Goal: Task Accomplishment & Management: Use online tool/utility

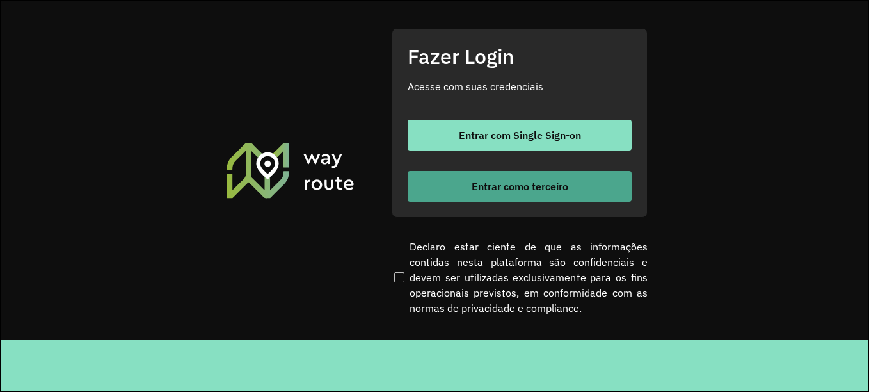
click at [532, 189] on font "Entrar como terceiro" at bounding box center [520, 186] width 97 height 13
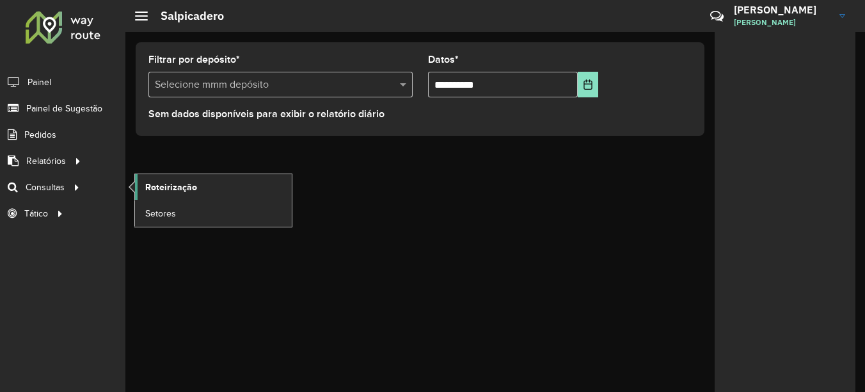
click at [200, 187] on link "Roteirização" at bounding box center [213, 187] width 157 height 26
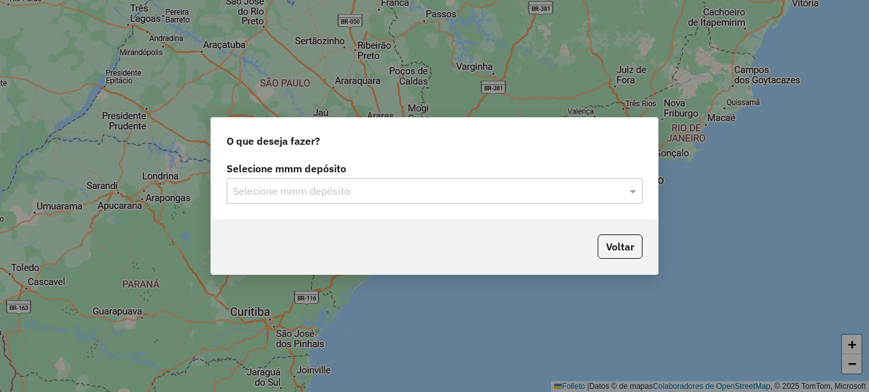
click at [310, 192] on input "text" at bounding box center [421, 191] width 377 height 15
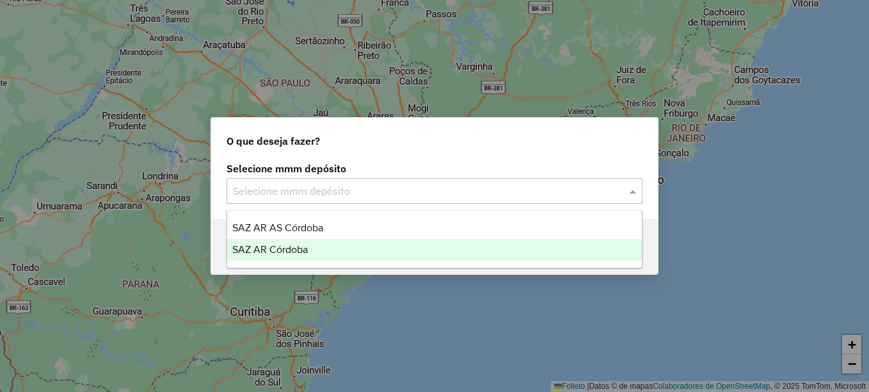
click at [296, 249] on span "SAZ AR Córdoba" at bounding box center [269, 249] width 75 height 11
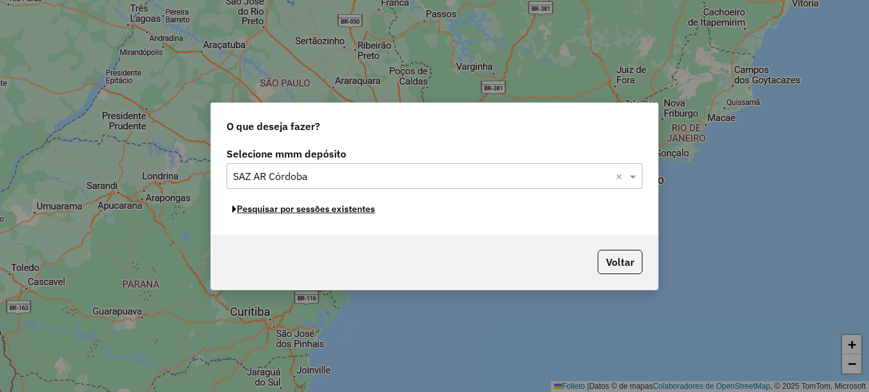
click at [342, 210] on font "Pesquisar por sessões existentes" at bounding box center [306, 209] width 138 height 12
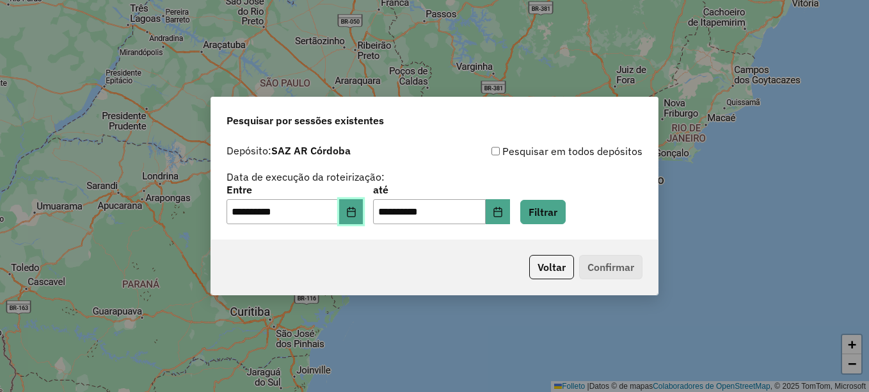
click at [355, 211] on icon "Elija la fecha" at bounding box center [351, 212] width 8 height 10
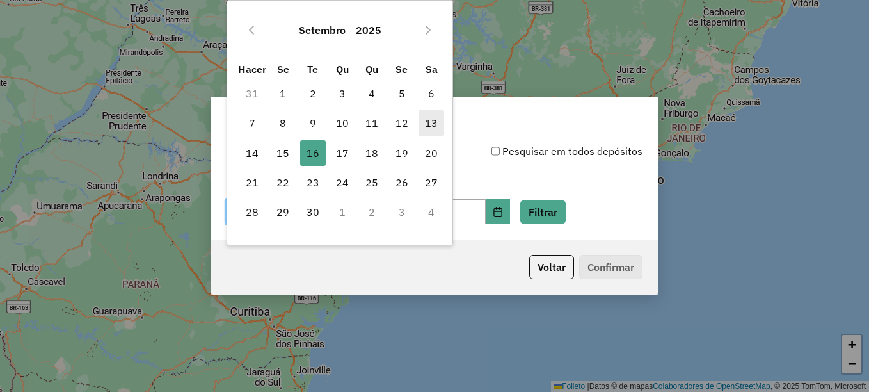
click at [441, 123] on span "13" at bounding box center [431, 123] width 26 height 26
type input "**********"
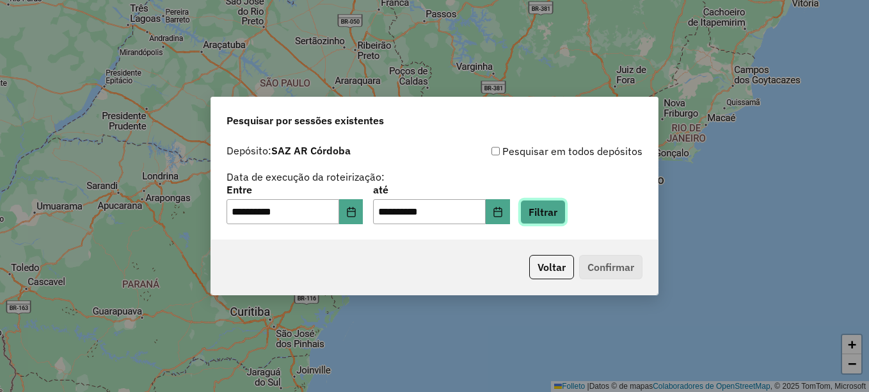
click at [557, 210] on button "Filtrar" at bounding box center [542, 212] width 45 height 24
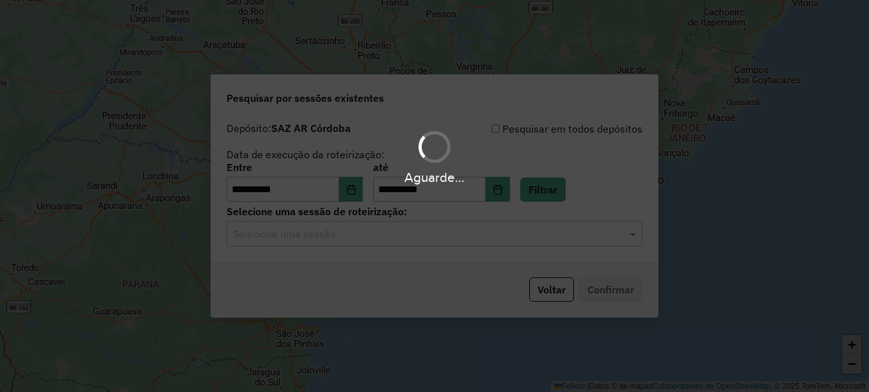
click at [395, 235] on input "text" at bounding box center [421, 233] width 377 height 15
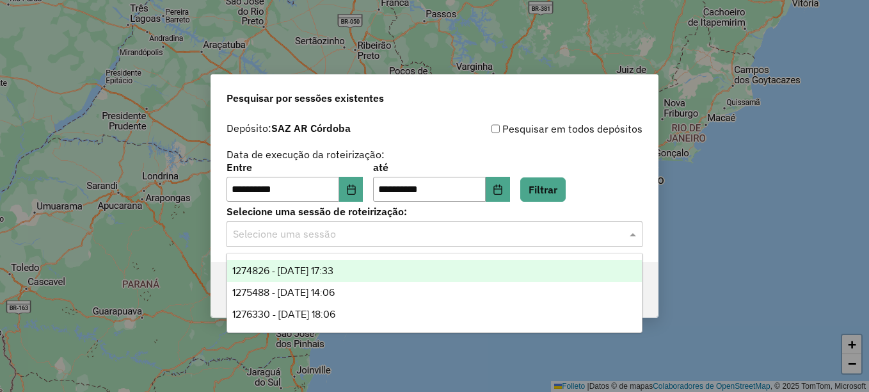
click at [333, 273] on span "1274826 - [DATE] 17:33" at bounding box center [282, 270] width 101 height 11
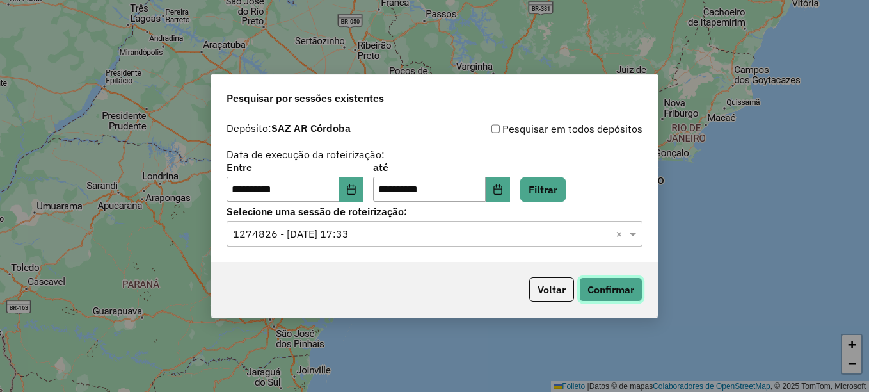
click at [611, 285] on button "Confirmar" at bounding box center [610, 289] width 63 height 24
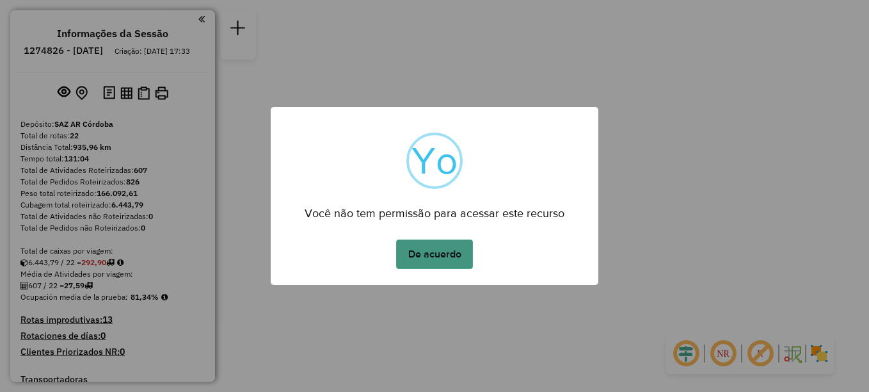
click at [451, 253] on button "De acuerdo" at bounding box center [434, 253] width 77 height 29
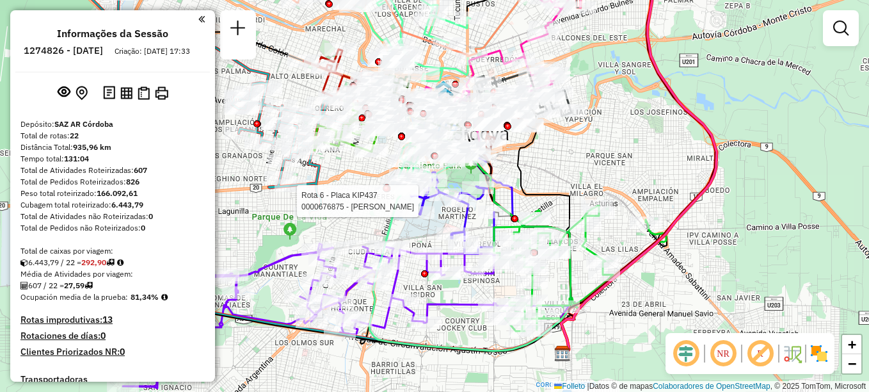
select select "**********"
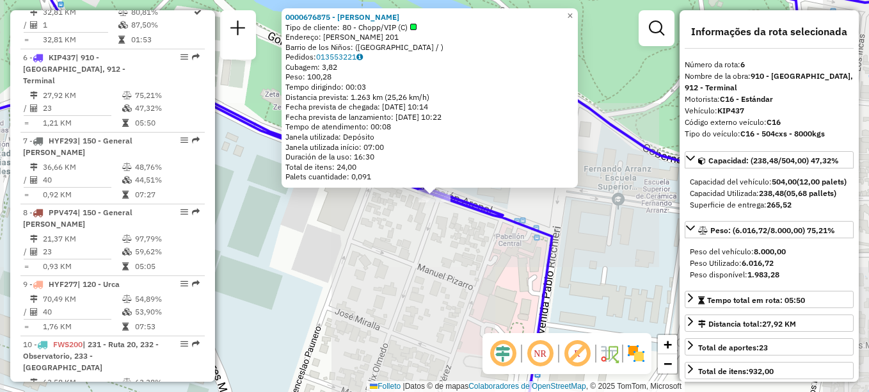
scroll to position [791, 0]
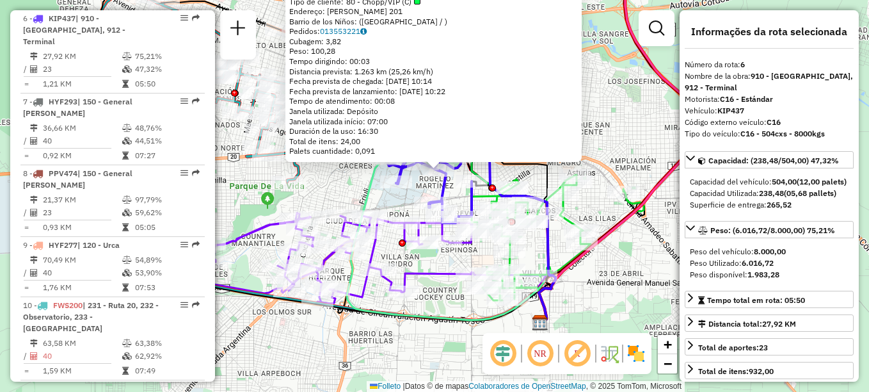
drag, startPoint x: 448, startPoint y: 263, endPoint x: 491, endPoint y: 278, distance: 45.5
click at [473, 283] on div "0000676875 - [PERSON_NAME] de cliente: 80 - Chopp/VIP (C) Endereço: [PERSON_NAM…" at bounding box center [434, 196] width 869 height 392
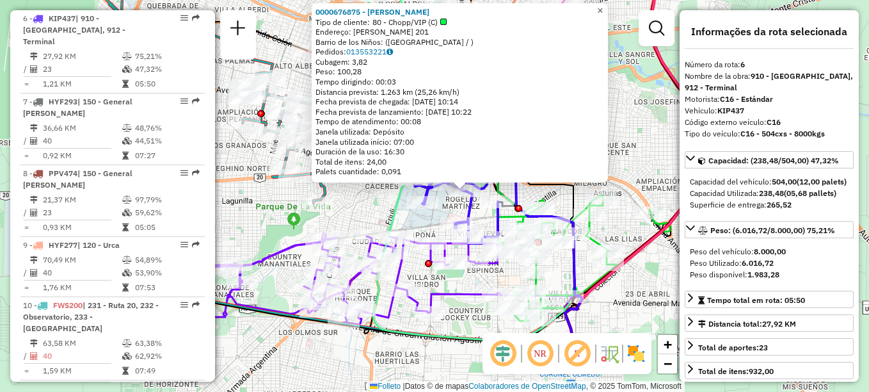
click at [603, 5] on span "×" at bounding box center [600, 10] width 6 height 11
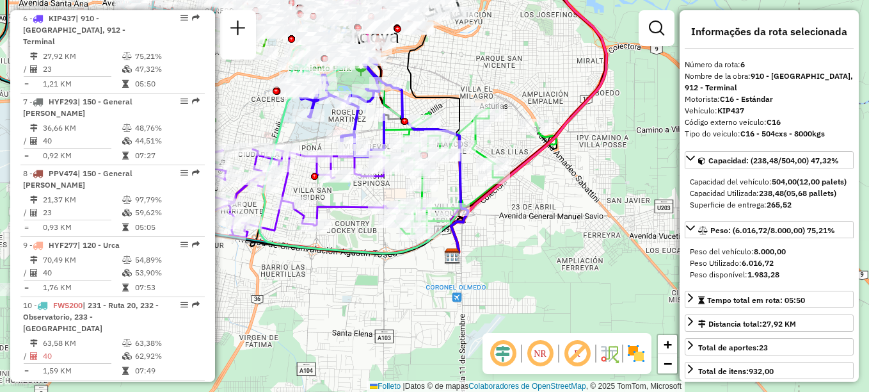
drag, startPoint x: 606, startPoint y: 152, endPoint x: 493, endPoint y: 65, distance: 143.3
click at [493, 65] on div "Janela de atendimento Grade de atendimento Capacidade Transportadoras Veículos …" at bounding box center [434, 196] width 869 height 392
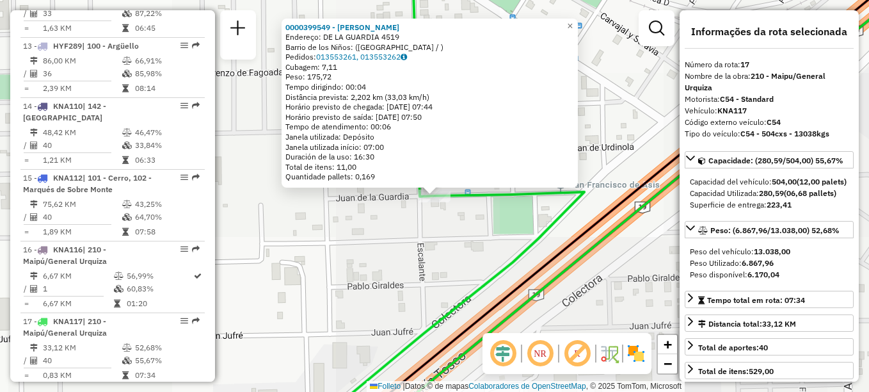
scroll to position [1521, 0]
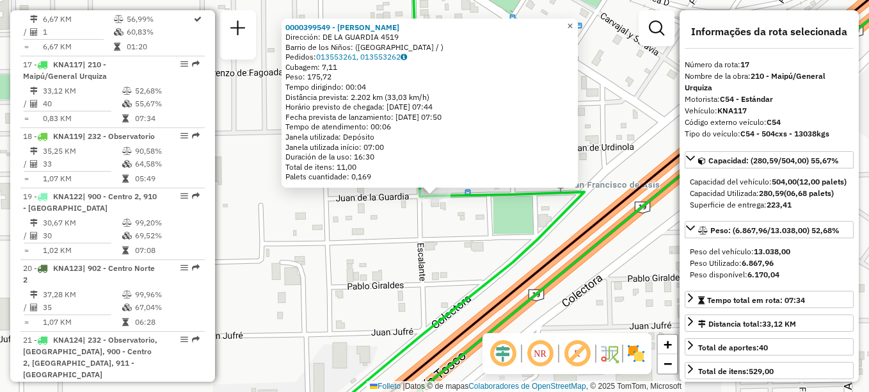
click at [573, 20] on span "×" at bounding box center [570, 25] width 6 height 11
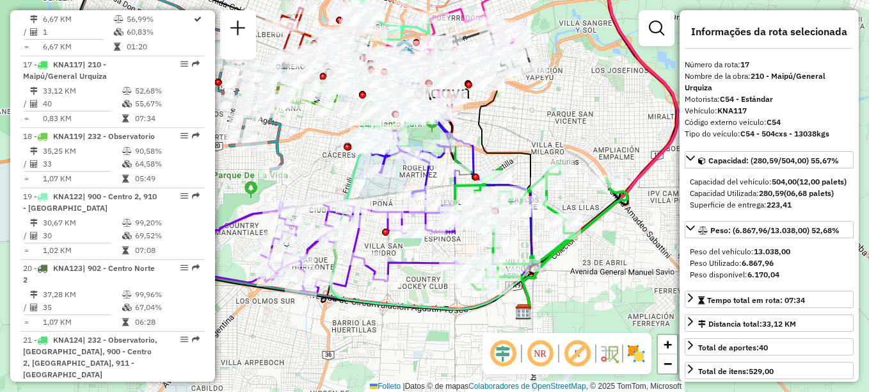
drag, startPoint x: 589, startPoint y: 200, endPoint x: 635, endPoint y: 185, distance: 48.4
click at [633, 187] on div "Rota 17 - Placa KNA117 0000465027 - [PERSON_NAME] de atendimento Grade de atend…" at bounding box center [434, 196] width 869 height 392
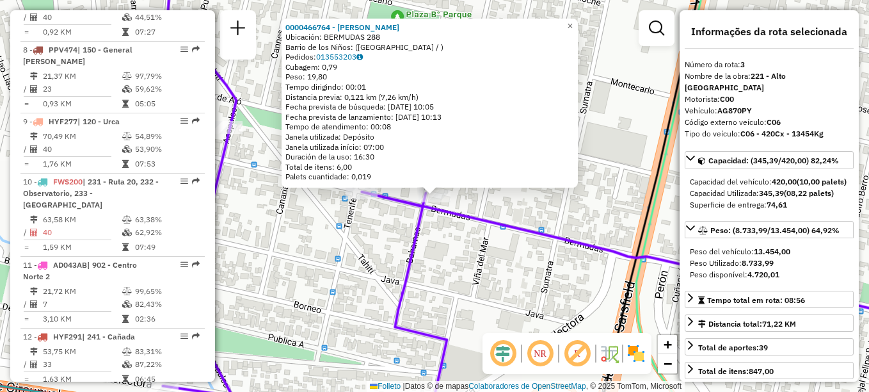
scroll to position [587, 0]
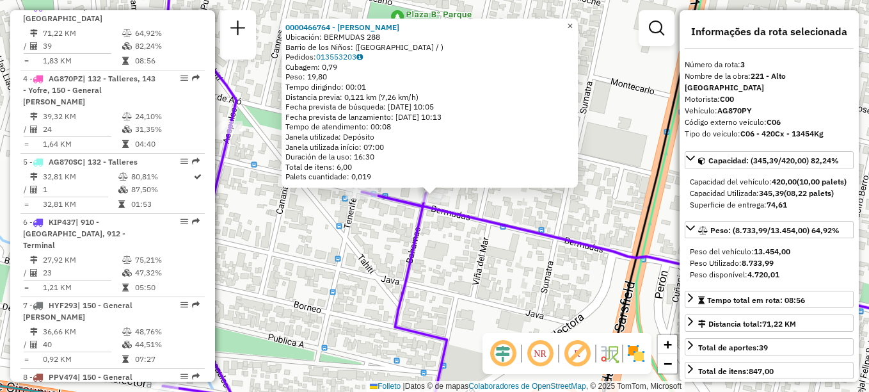
click at [573, 20] on span "×" at bounding box center [570, 25] width 6 height 11
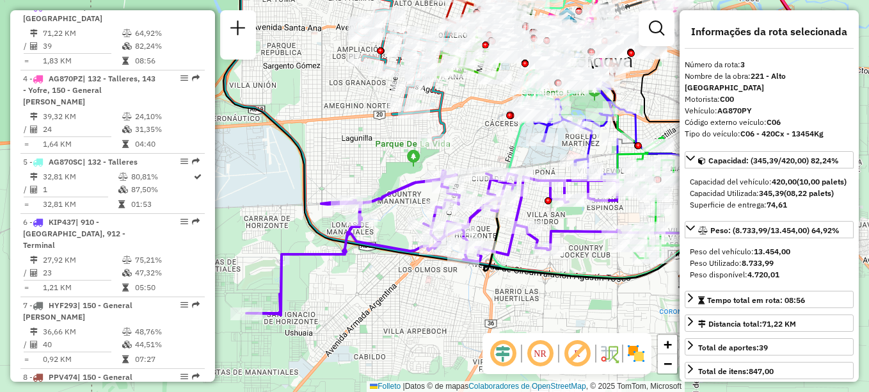
drag, startPoint x: 606, startPoint y: 255, endPoint x: 436, endPoint y: 253, distance: 170.2
click at [436, 253] on div "Janela de atendimento Grade de atendimento Capacidade Transportadoras Veículos …" at bounding box center [434, 196] width 869 height 392
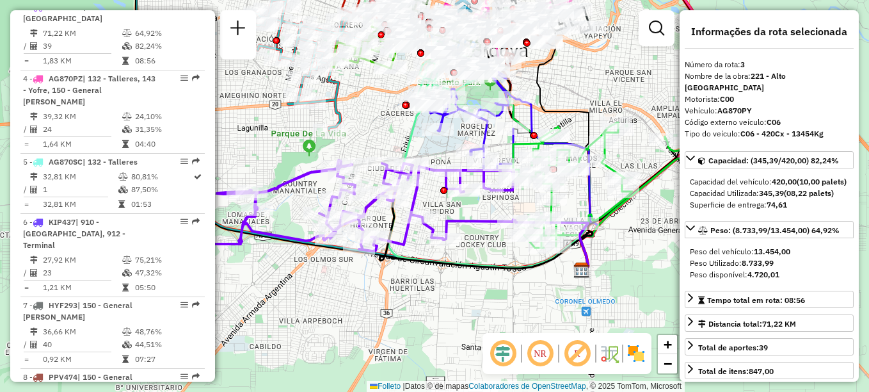
drag, startPoint x: 415, startPoint y: 262, endPoint x: 507, endPoint y: 247, distance: 93.3
click at [507, 248] on div "Janela de atendimento Grade de atendimento Capacidade Transportadoras Veículos …" at bounding box center [434, 196] width 869 height 392
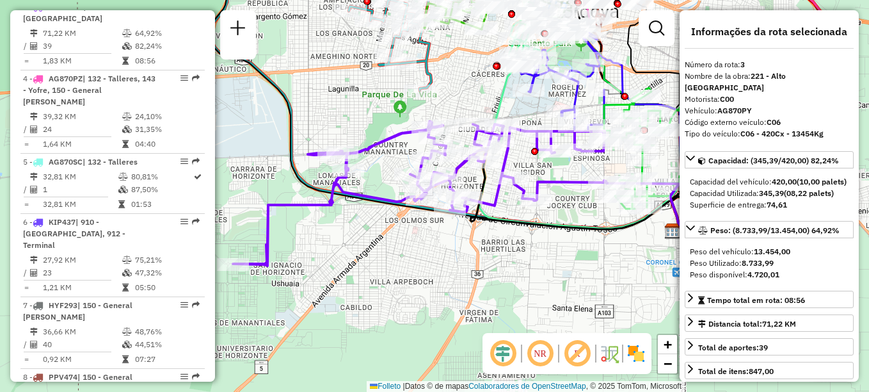
drag, startPoint x: 333, startPoint y: 247, endPoint x: 397, endPoint y: 213, distance: 73.0
click at [397, 213] on div "Janela de atendimento Grade de atendimento Capacidade Transportadoras Veículos …" at bounding box center [434, 196] width 869 height 392
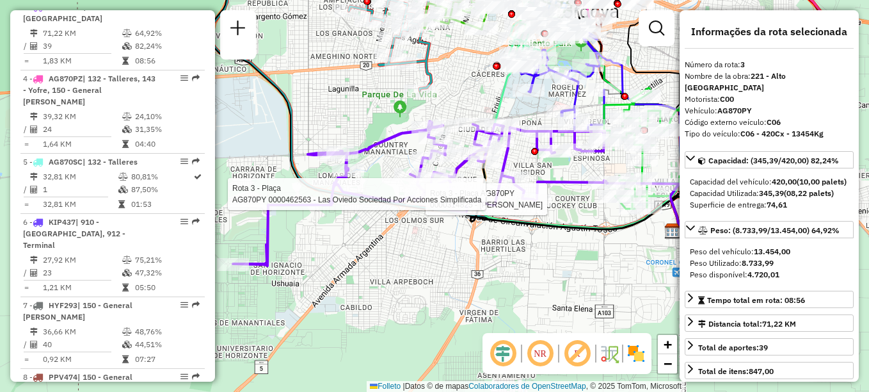
click at [321, 259] on div "Rota 3 - Plaça AG870PY 0000314825 - Santillán [PERSON_NAME] 3 - Plaça AG870PY 0…" at bounding box center [434, 196] width 869 height 392
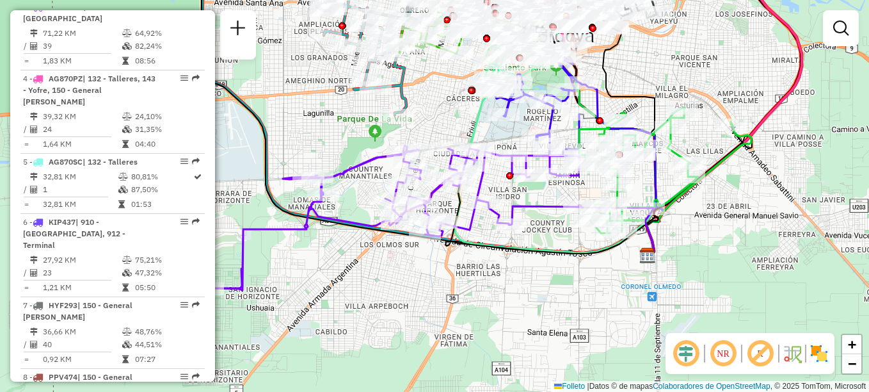
drag, startPoint x: 566, startPoint y: 171, endPoint x: 541, endPoint y: 196, distance: 34.8
click at [541, 196] on div "Janela de atendimento Grade de atendimento Capacidade Transportadoras Veículos …" at bounding box center [434, 196] width 869 height 392
select select "**********"
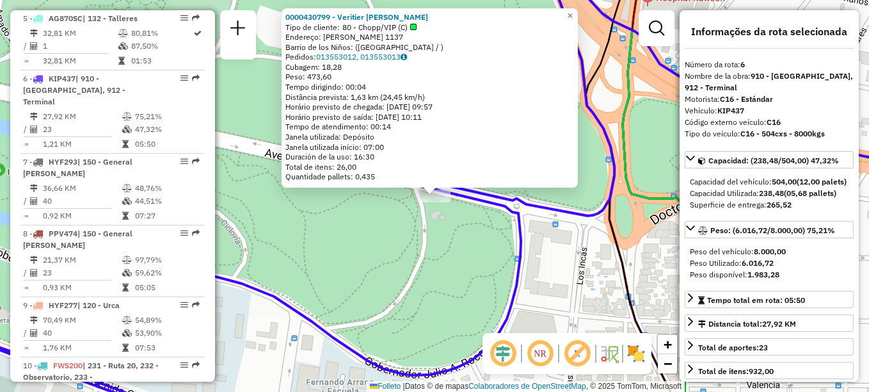
scroll to position [791, 0]
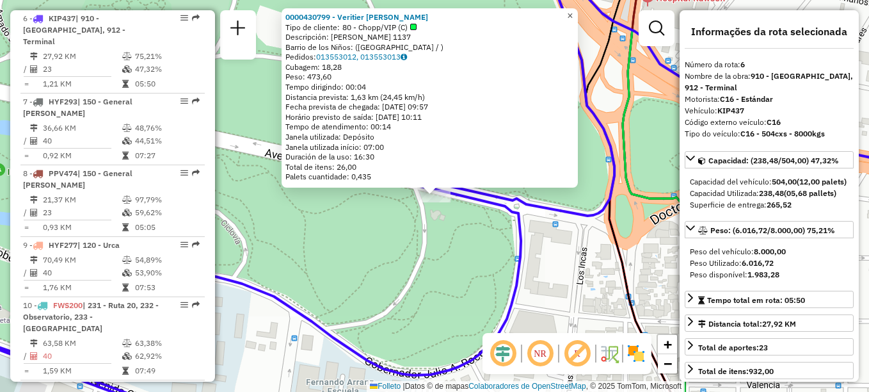
click at [573, 10] on span "×" at bounding box center [570, 15] width 6 height 11
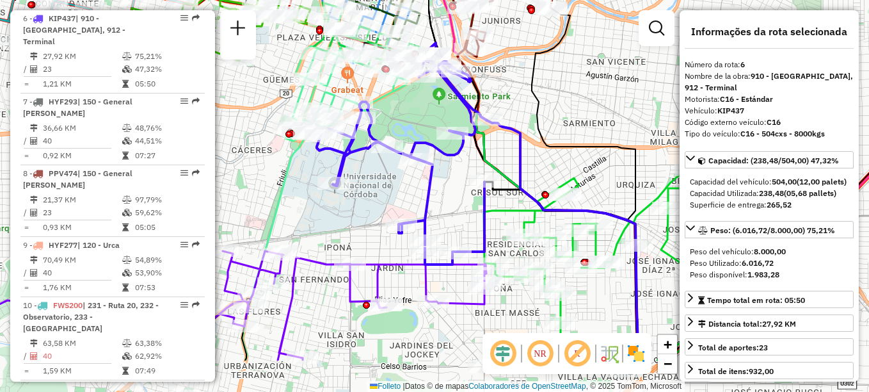
drag, startPoint x: 580, startPoint y: 234, endPoint x: 571, endPoint y: 164, distance: 71.0
click at [571, 164] on div "Janela de atendimento Grade de atendimento Capacidade Transportadoras Veículos …" at bounding box center [434, 196] width 869 height 392
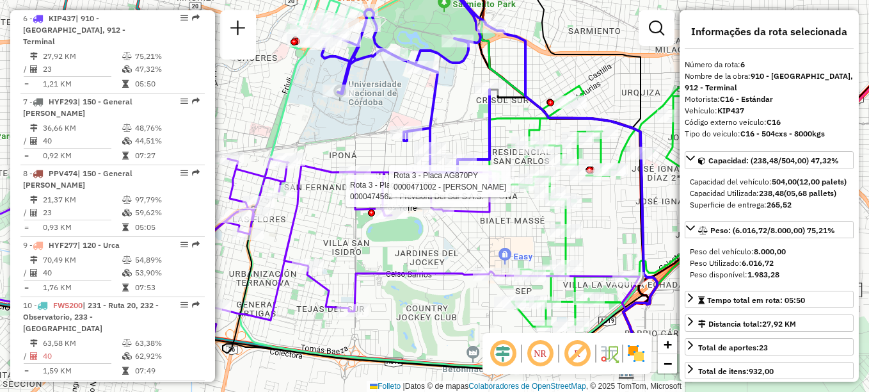
click at [519, 238] on div "Rota 3 - Plaça AG870PY 0000474562 - Previsora Del Sur S.A.S. Rota 3 - Placa AG8…" at bounding box center [434, 196] width 869 height 392
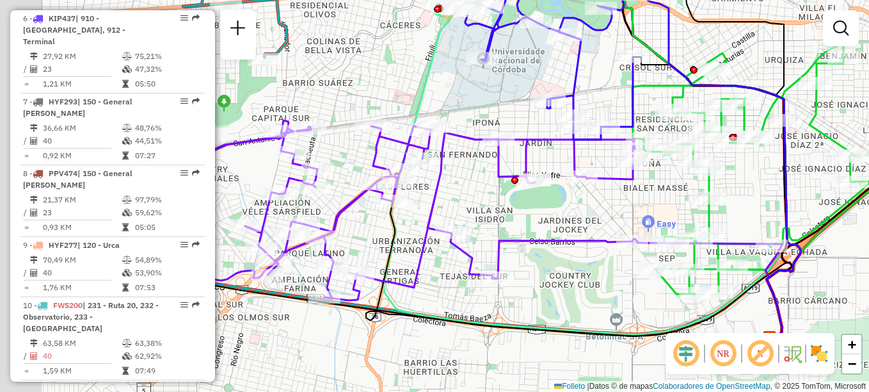
drag, startPoint x: 421, startPoint y: 248, endPoint x: 564, endPoint y: 216, distance: 147.0
click at [564, 216] on div "Janela de atendimento Grade de atendimento Capacidade Transportadoras Veículos …" at bounding box center [434, 196] width 869 height 392
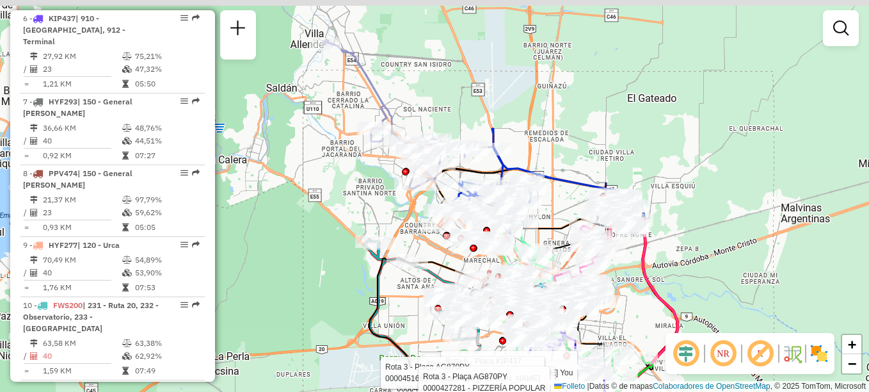
drag, startPoint x: 427, startPoint y: 245, endPoint x: 438, endPoint y: 258, distance: 17.7
click at [438, 258] on div "Rota 6 - Placa KIP437 0000119153 - Castro [PERSON_NAME] 6 - Placa KIP437 000044…" at bounding box center [434, 196] width 869 height 392
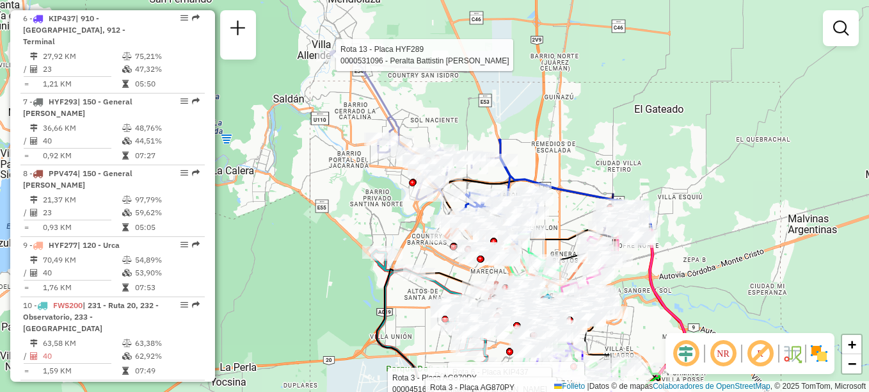
select select "**********"
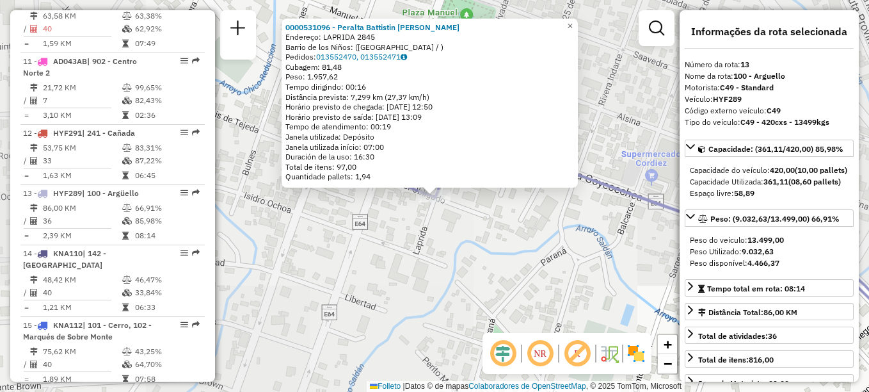
scroll to position [1258, 0]
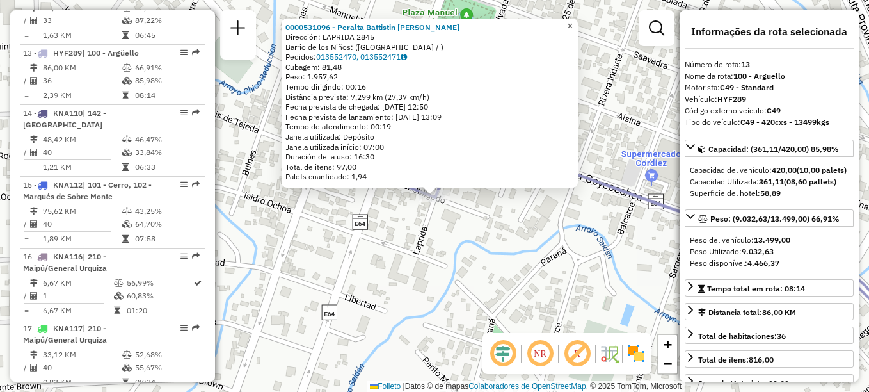
click at [573, 20] on span "×" at bounding box center [570, 25] width 6 height 11
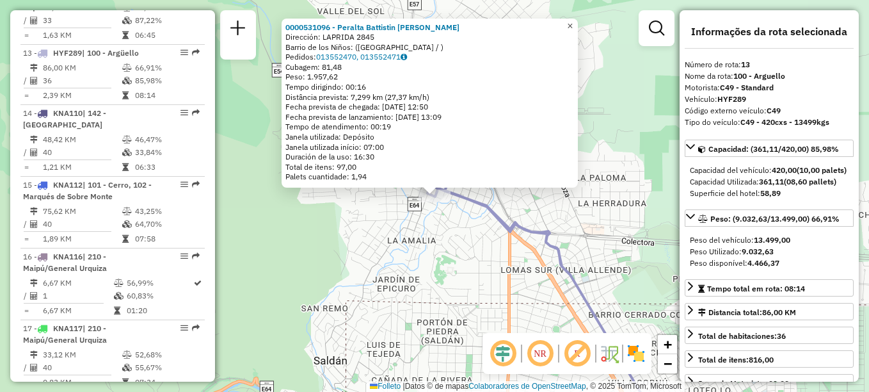
click at [577, 28] on link "×" at bounding box center [569, 26] width 15 height 15
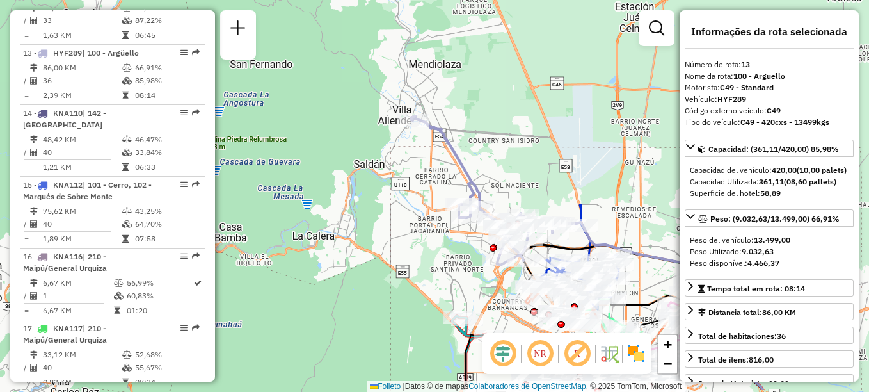
drag, startPoint x: 440, startPoint y: 211, endPoint x: 406, endPoint y: 150, distance: 69.6
click at [406, 150] on div "Janela de atendimento Grade de atendimento Capacidade Transportadoras Veículos …" at bounding box center [434, 196] width 869 height 392
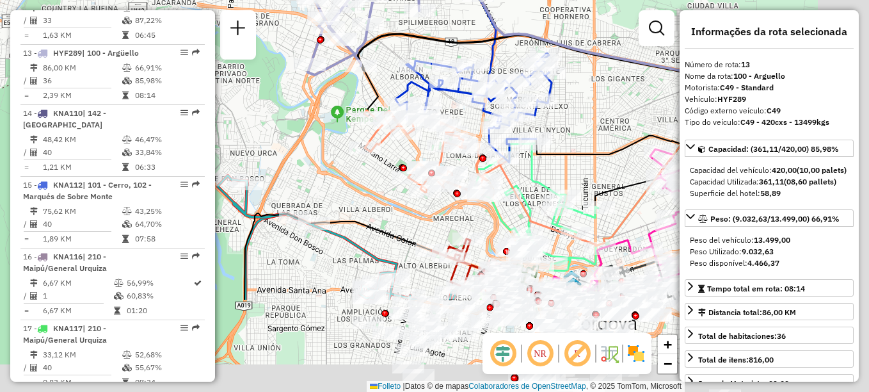
drag, startPoint x: 502, startPoint y: 267, endPoint x: 338, endPoint y: 141, distance: 207.2
click at [338, 141] on div "Janela de atendimento Grade de atendimento Capacidade Transportadoras Veículos …" at bounding box center [434, 196] width 869 height 392
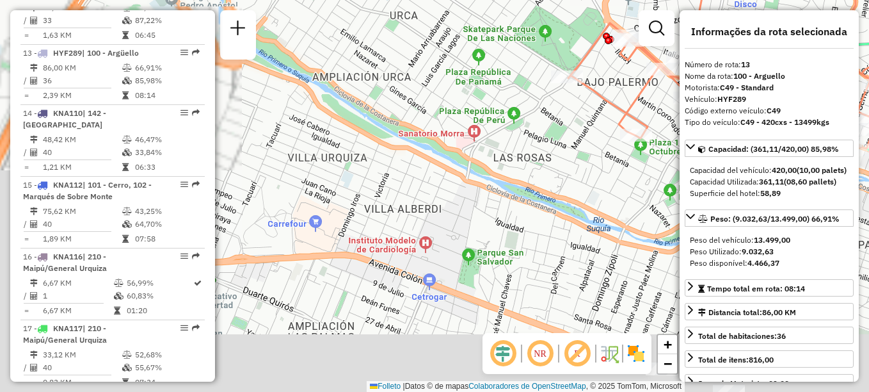
drag, startPoint x: 489, startPoint y: 59, endPoint x: 518, endPoint y: -3, distance: 68.4
click at [518, 0] on html "Aguarde... Pop-up bloqueado! Seu navegador bloqueou automáticamente a abertura …" at bounding box center [434, 196] width 869 height 392
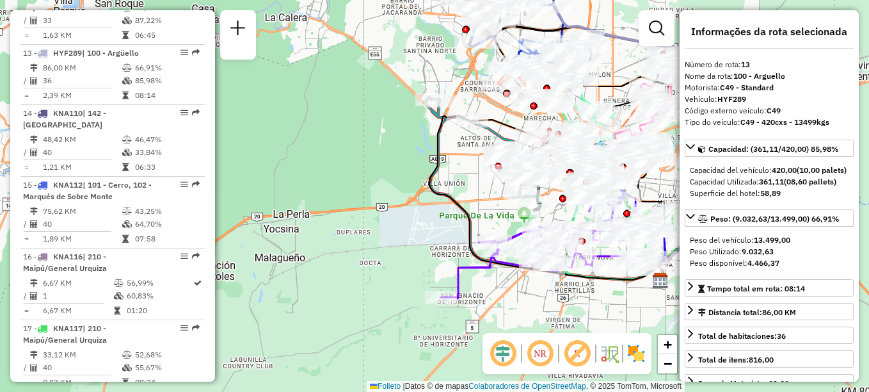
drag, startPoint x: 509, startPoint y: 125, endPoint x: 489, endPoint y: 244, distance: 120.0
click at [489, 244] on icon at bounding box center [547, 198] width 237 height 164
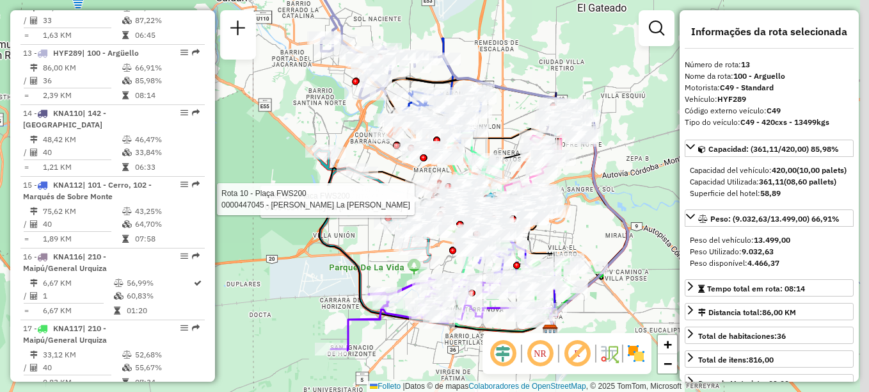
drag, startPoint x: 563, startPoint y: 120, endPoint x: 472, endPoint y: 53, distance: 112.6
click at [472, 53] on div "Rota 10 - Placa FWS200 0000453479 - Loyola [PERSON_NAME] 10 - Plaça FWS200 0000…" at bounding box center [434, 196] width 869 height 392
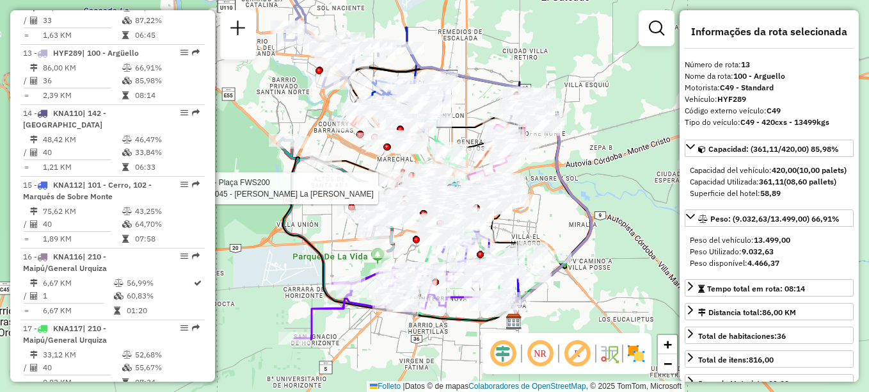
drag, startPoint x: 584, startPoint y: 214, endPoint x: 510, endPoint y: 182, distance: 80.8
click at [510, 182] on div "Rota 10 - Plaça FWS200 0000447045 - Valverde La [PERSON_NAME] de atendimento Gr…" at bounding box center [434, 196] width 869 height 392
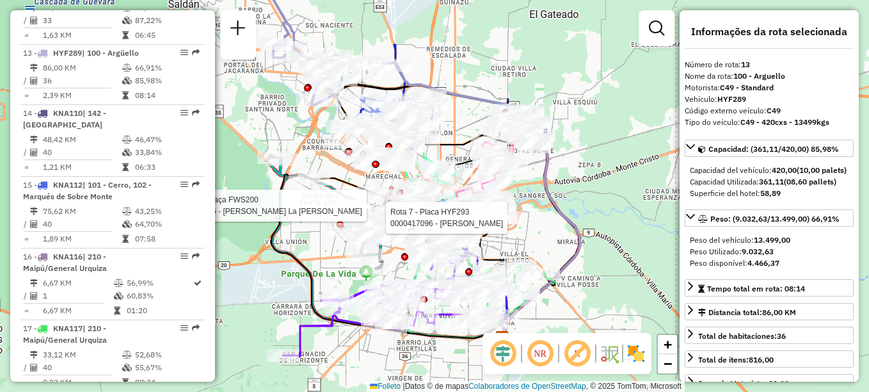
drag, startPoint x: 509, startPoint y: 184, endPoint x: 550, endPoint y: 246, distance: 74.3
click at [550, 246] on div "Rota 10 - Plaça FWS200 0000447045 - [PERSON_NAME] La [PERSON_NAME] 7 - Placa HY…" at bounding box center [434, 196] width 869 height 392
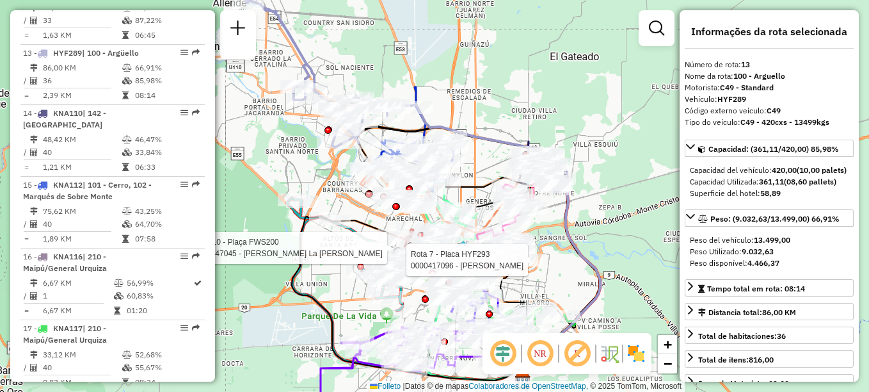
drag, startPoint x: 514, startPoint y: 127, endPoint x: 519, endPoint y: 139, distance: 12.6
click at [519, 139] on icon at bounding box center [497, 242] width 206 height 276
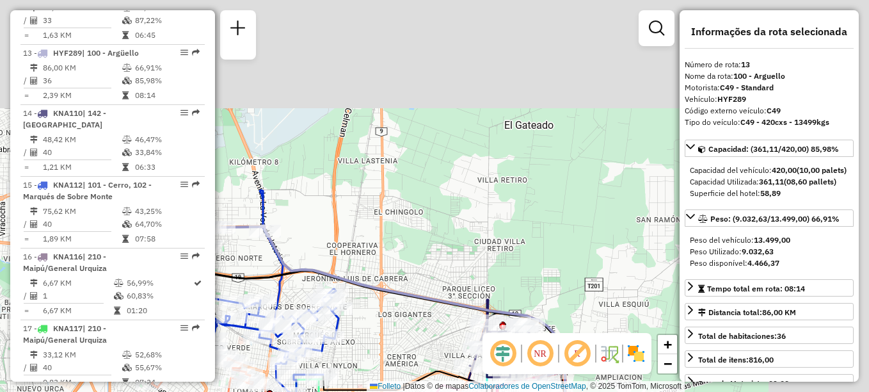
drag, startPoint x: 576, startPoint y: 127, endPoint x: 356, endPoint y: 264, distance: 258.9
click at [356, 264] on div "Rota 10 - Plaça FWS200 0000447045 - [PERSON_NAME] La [PERSON_NAME] 7 - Placa HY…" at bounding box center [434, 196] width 869 height 392
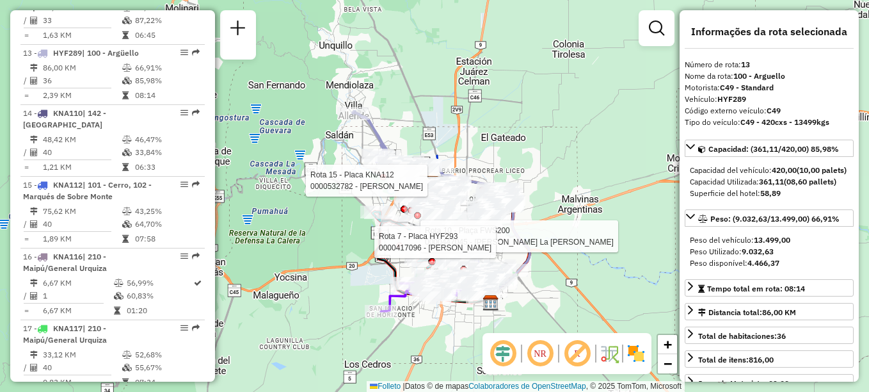
click at [559, 107] on div "Rota 10 - Plaça FWS200 0000447045 - [PERSON_NAME] La [PERSON_NAME] 7 - Placa HY…" at bounding box center [434, 196] width 869 height 392
